Goal: Find specific page/section: Find specific page/section

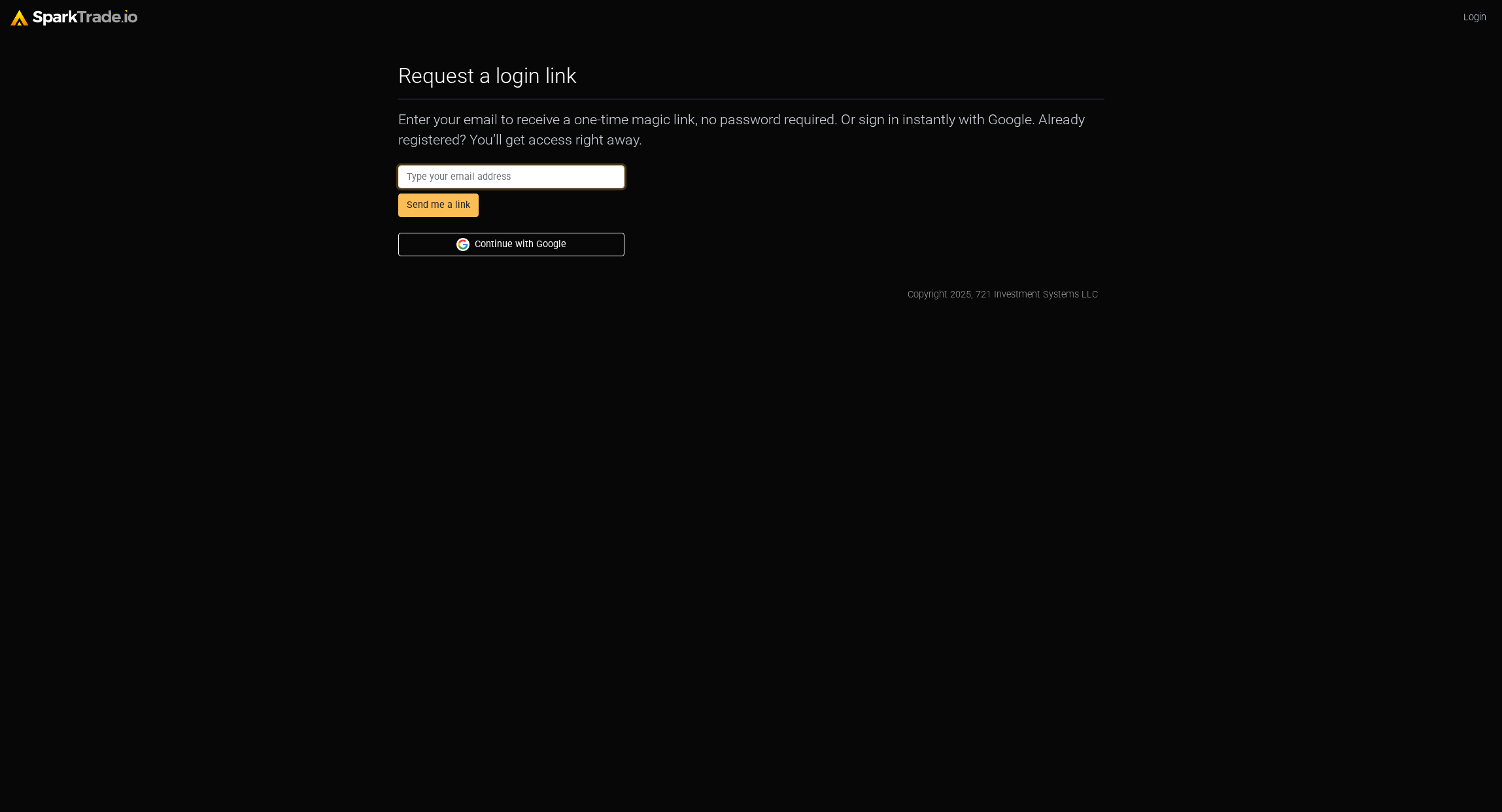
click at [502, 183] on input "email" at bounding box center [511, 177] width 227 height 23
type input "mshagrin@gmail.com"
click at [465, 204] on button "Send me a link" at bounding box center [438, 205] width 80 height 23
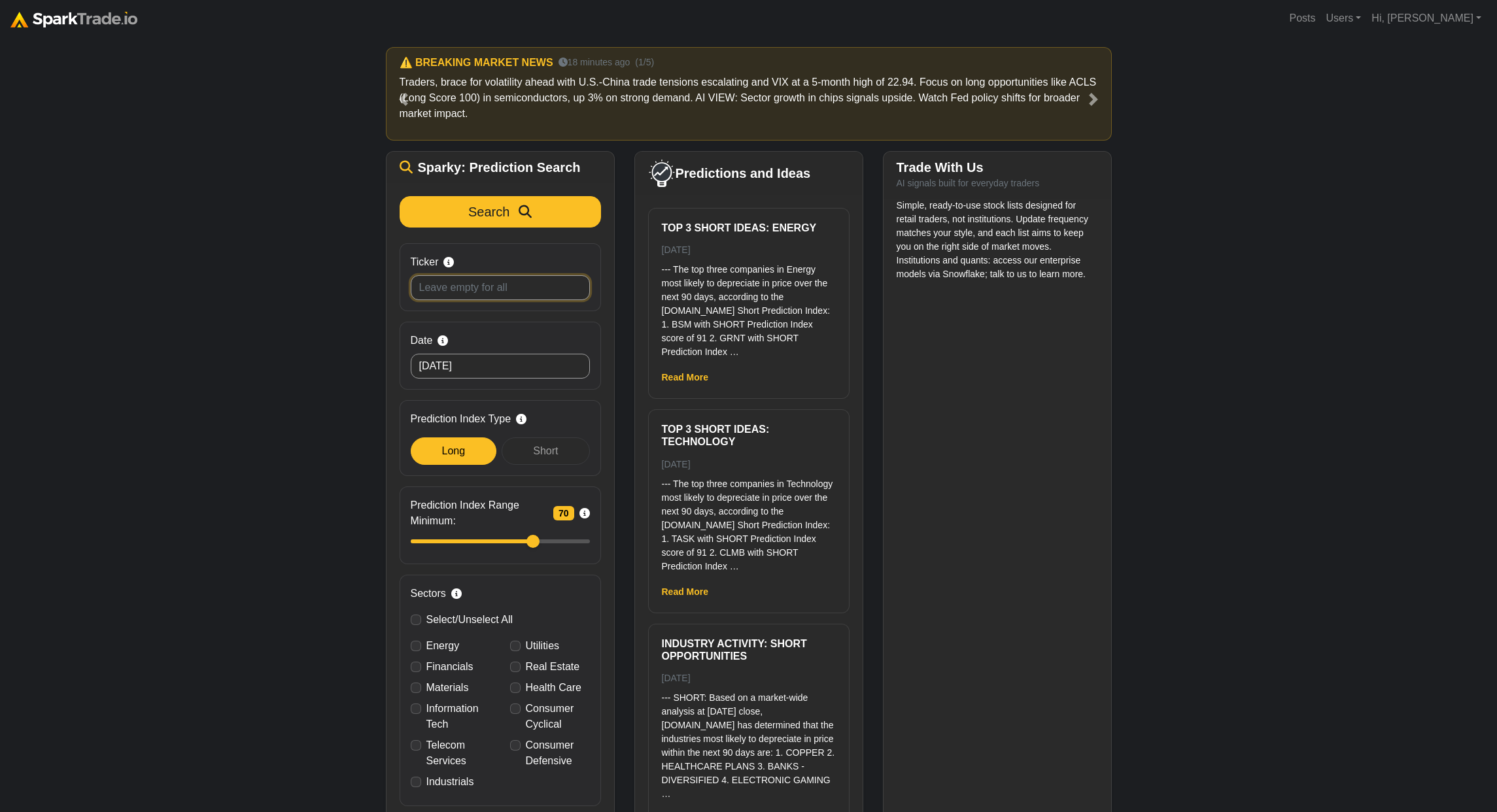
click at [450, 286] on input "Ticker Search by stock symbol. Leave blank to view all predicitons." at bounding box center [500, 287] width 179 height 25
click at [437, 286] on input "Ticker Search by stock symbol. Leave blank to view all predicitons." at bounding box center [500, 287] width 179 height 25
type input "crm"
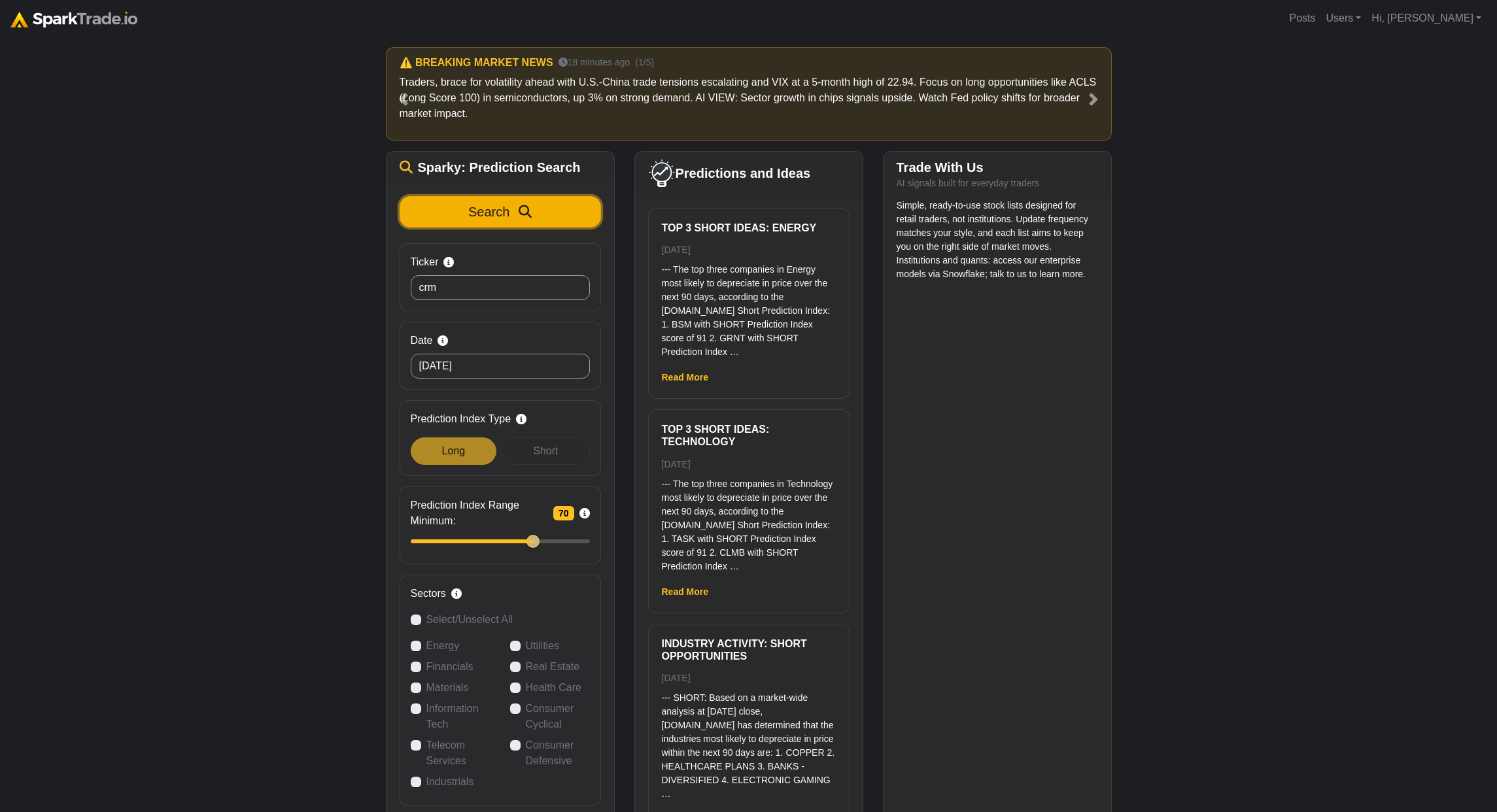
click at [484, 217] on span "Search" at bounding box center [488, 211] width 41 height 14
